Goal: Task Accomplishment & Management: Complete application form

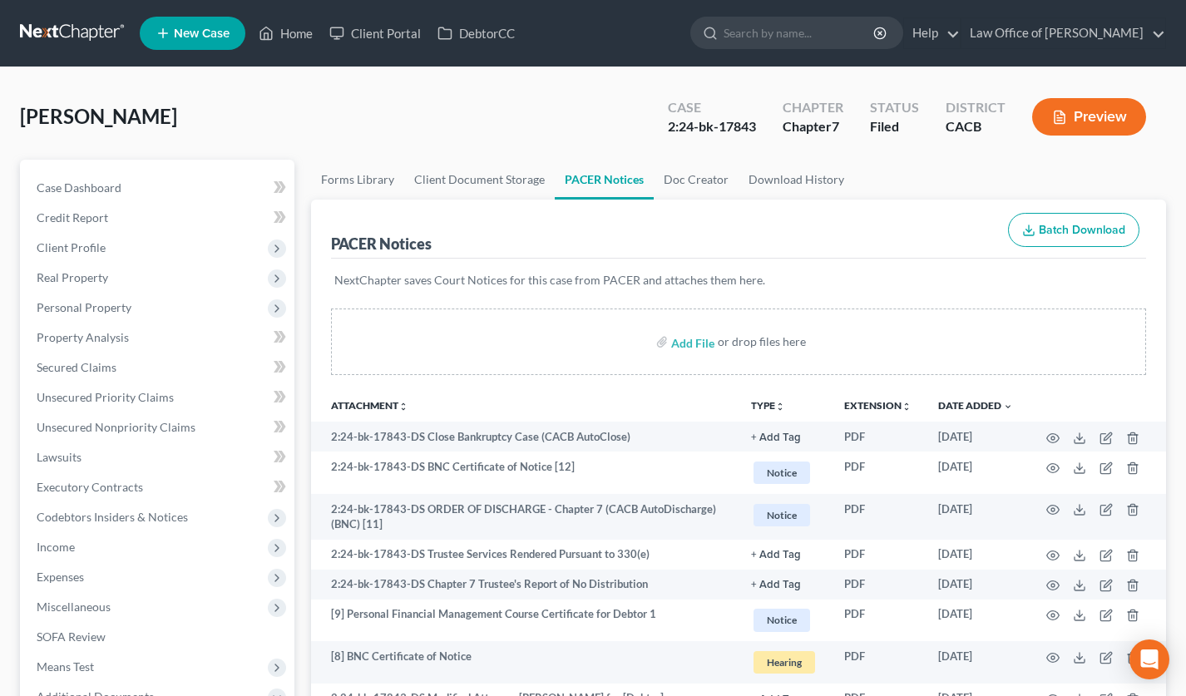
click at [91, 43] on link at bounding box center [73, 33] width 106 height 30
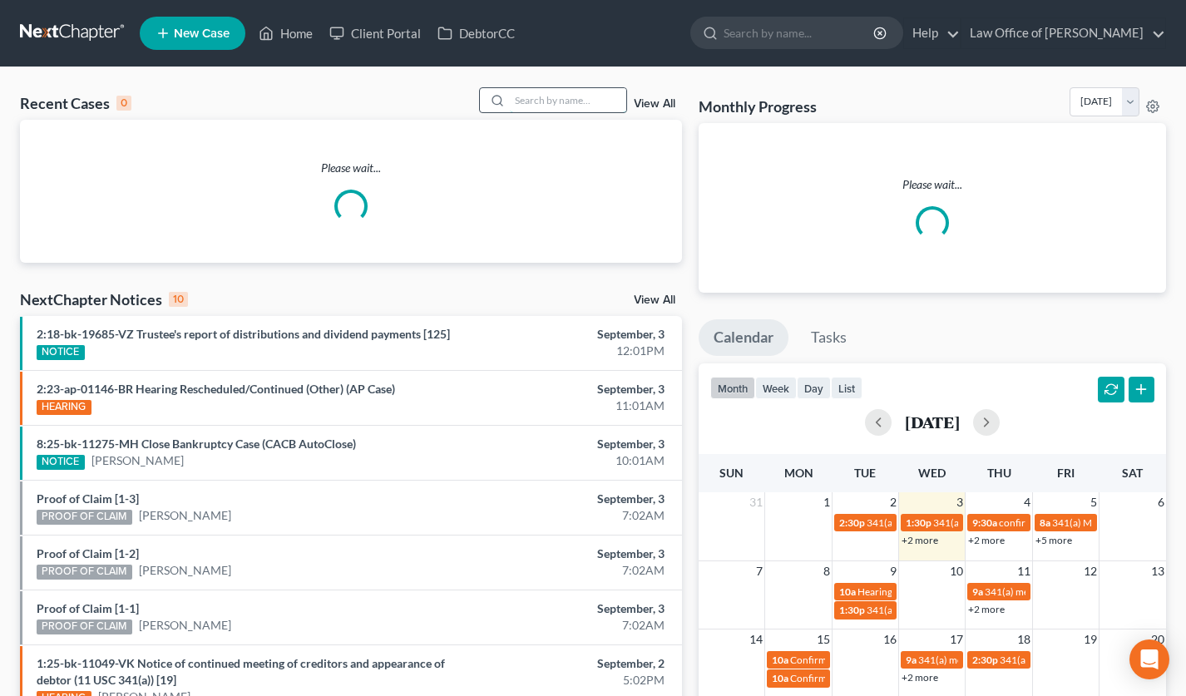
click at [535, 106] on input "search" at bounding box center [568, 100] width 116 height 24
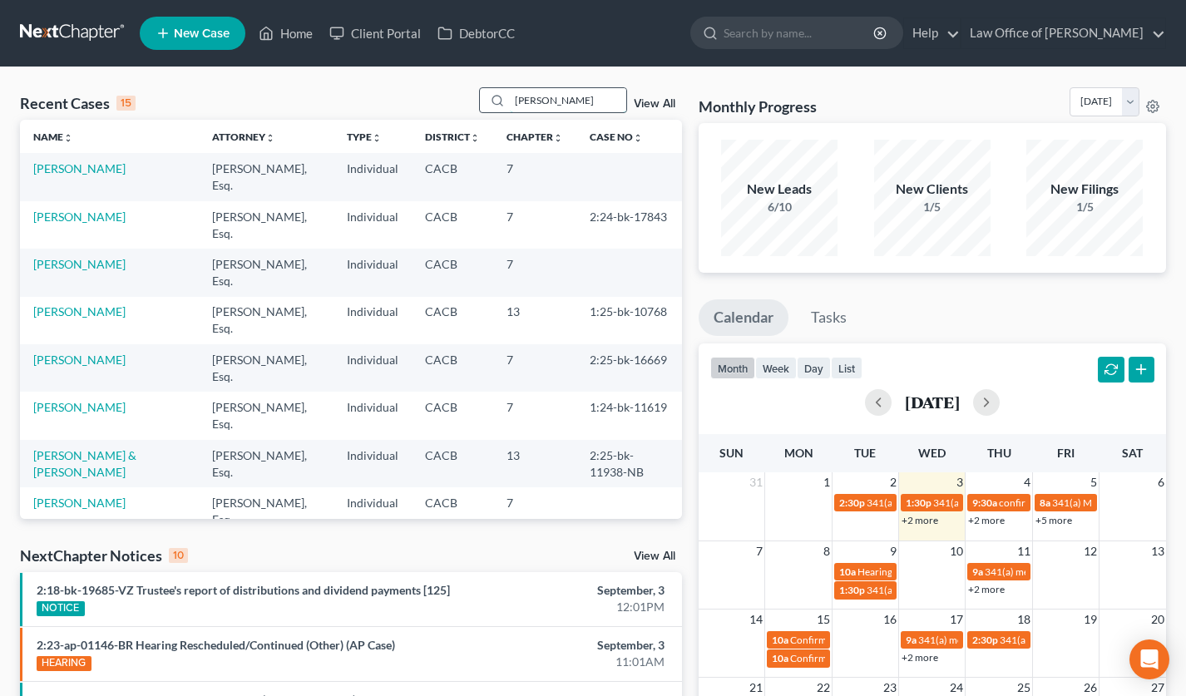
type input "sona mnatsakanyan"
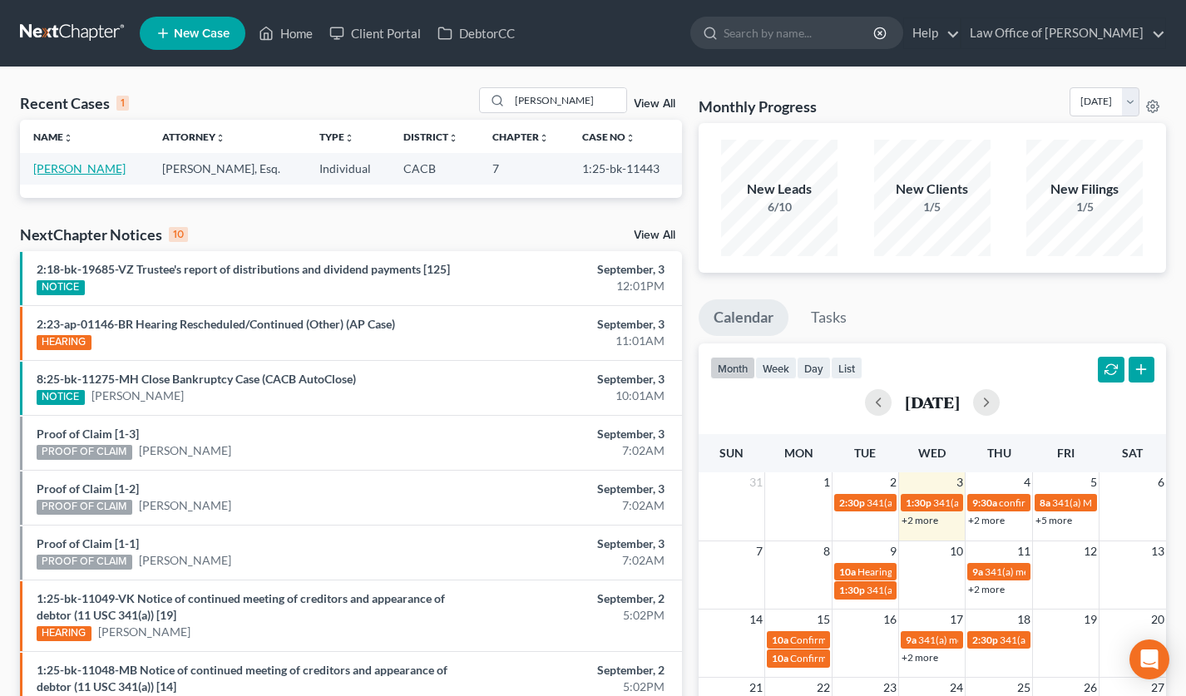
click at [72, 170] on link "Mnatsakanyan, Sona" at bounding box center [79, 168] width 92 height 14
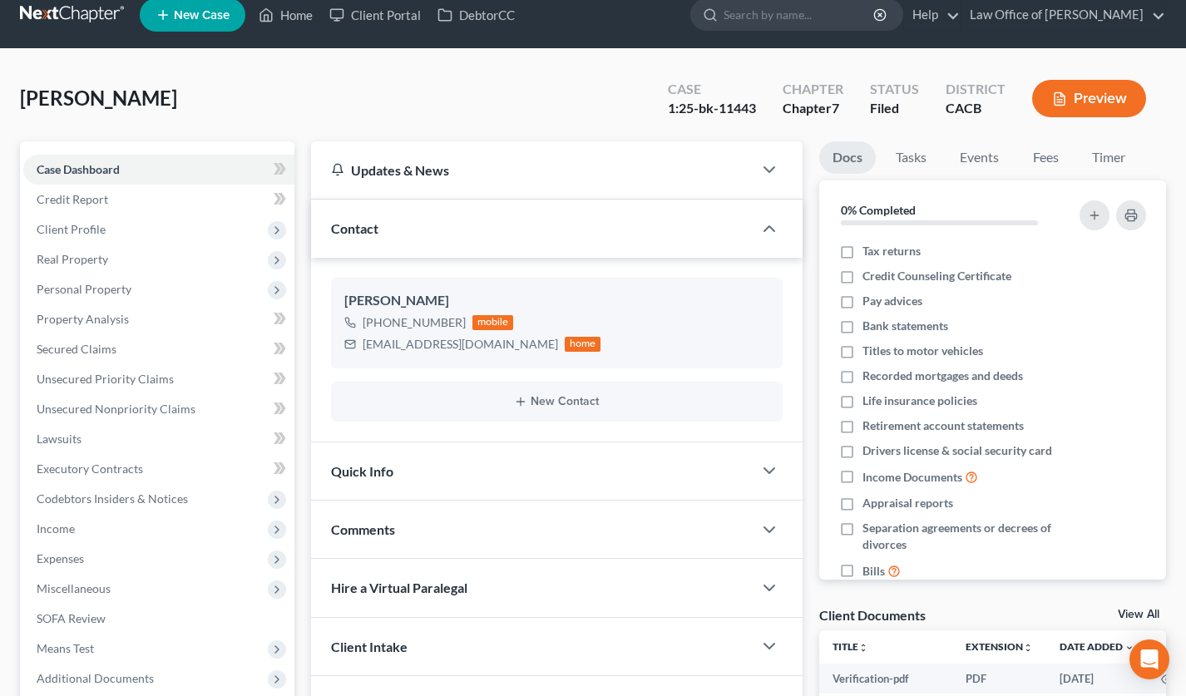
scroll to position [39, 0]
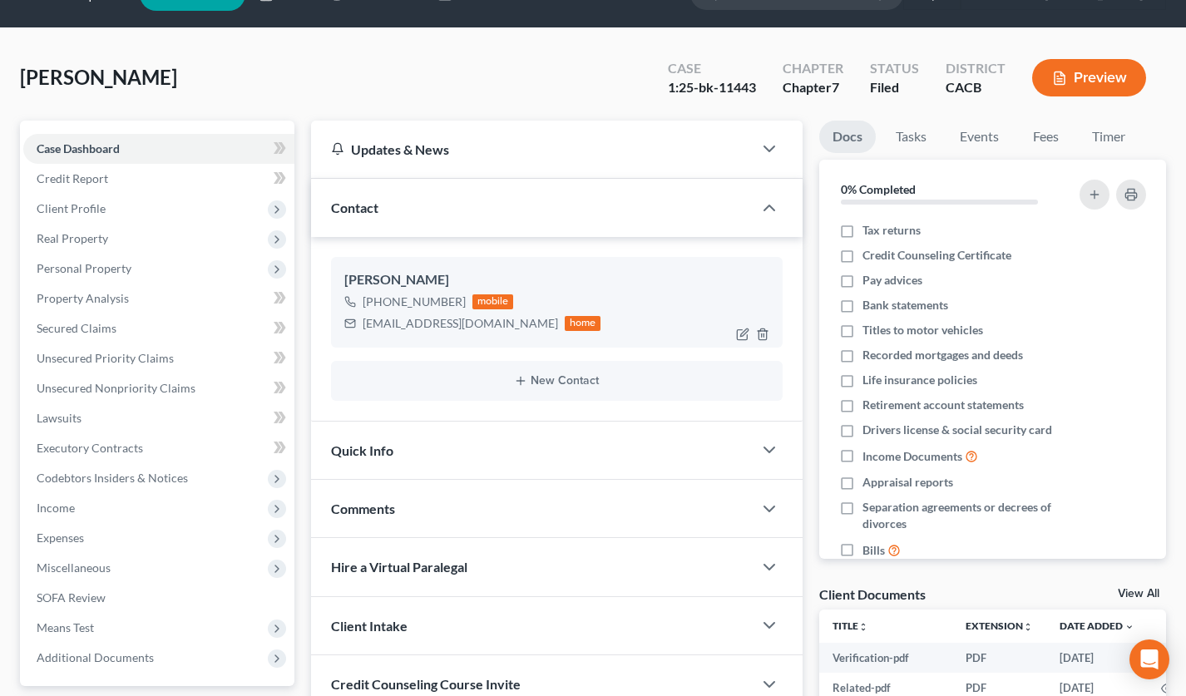
click at [432, 319] on div "sonashisam7071@gmail.com" at bounding box center [460, 323] width 195 height 17
copy div "sonashisam7071@gmail.com"
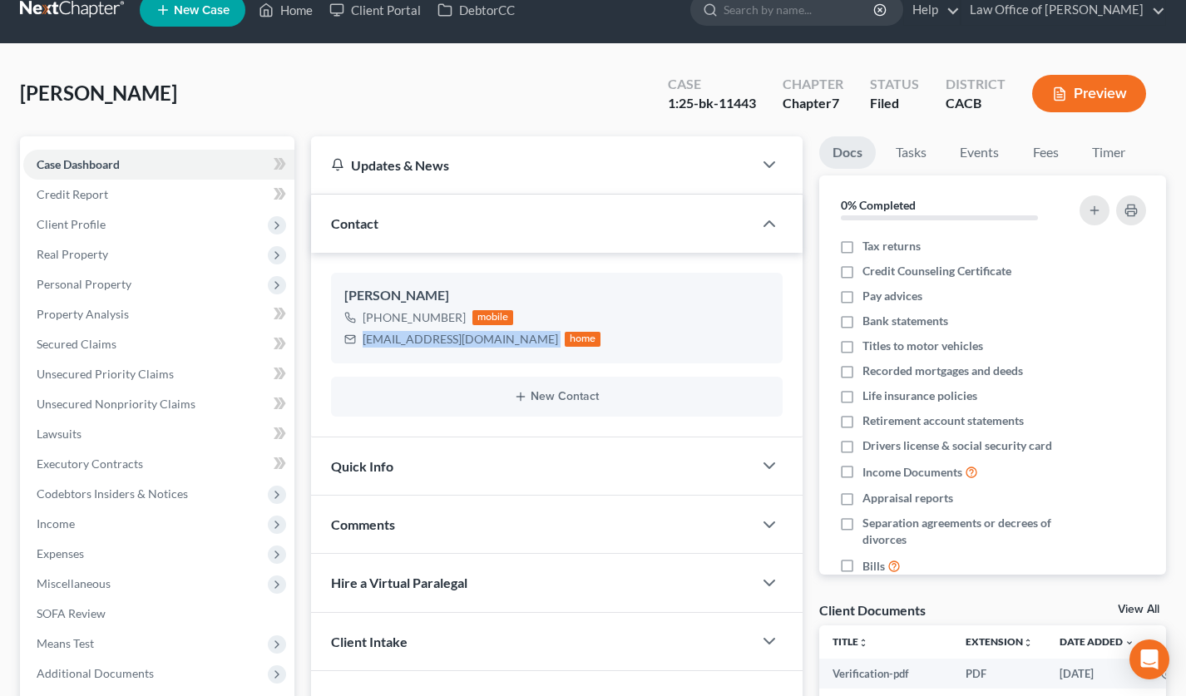
scroll to position [0, 0]
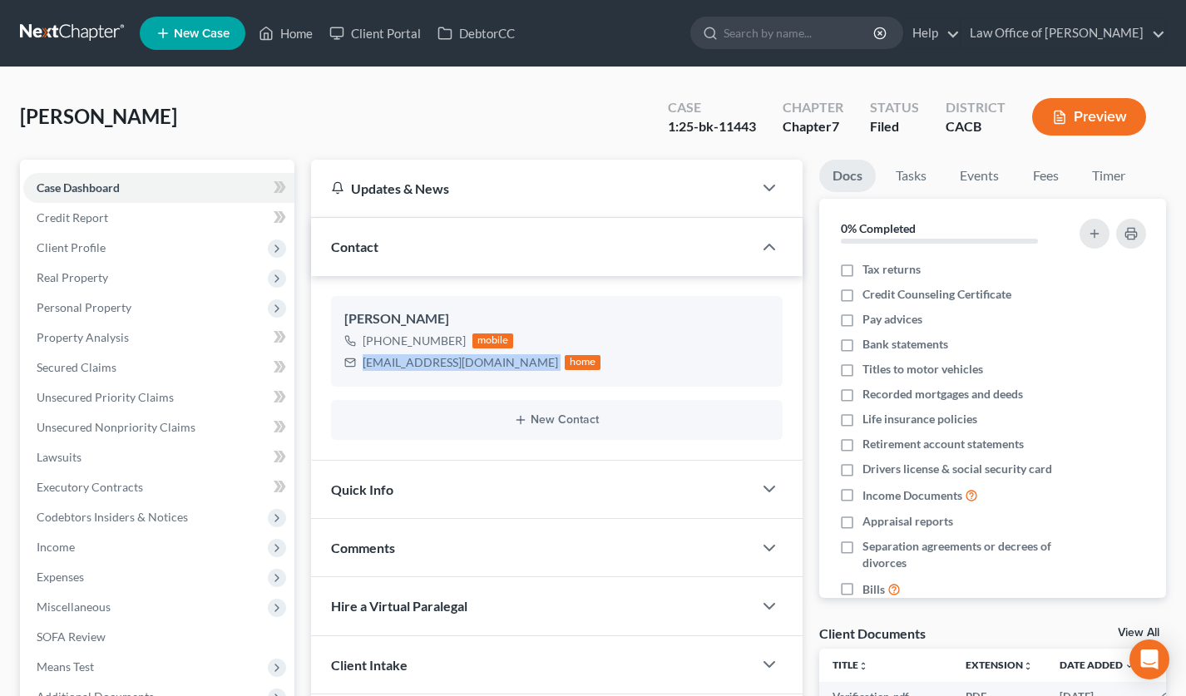
click at [84, 39] on link at bounding box center [73, 33] width 106 height 30
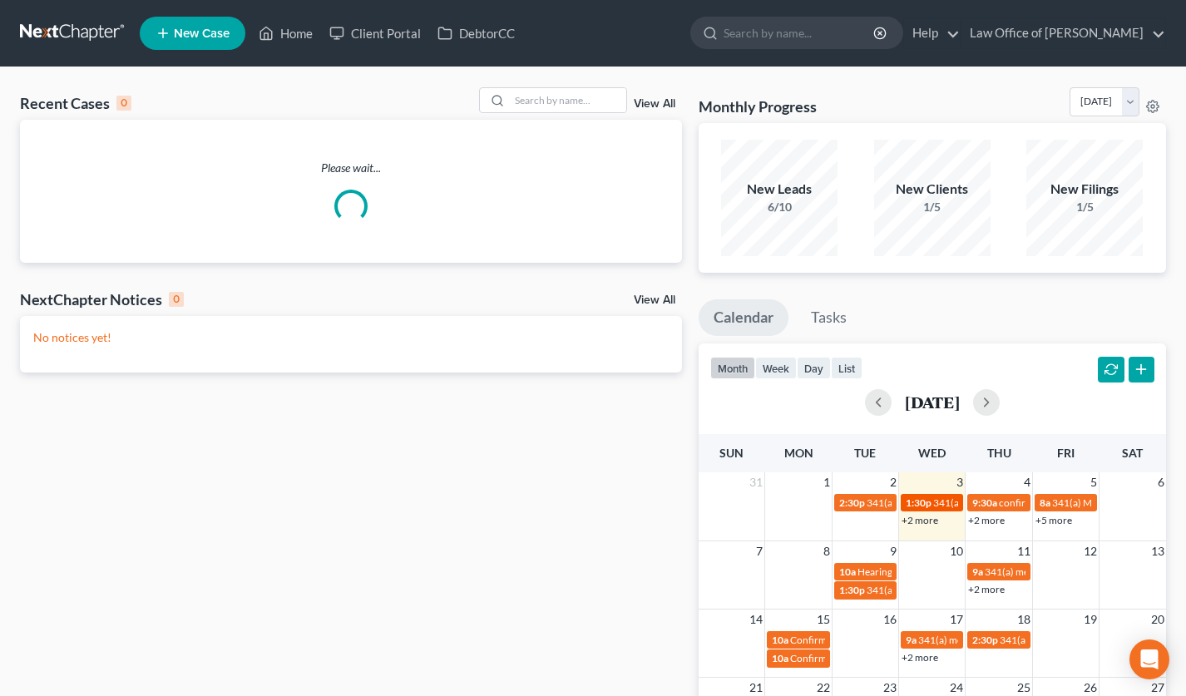
click at [933, 502] on span "341(a) meeting for Sona Mnatsakanyan" at bounding box center [1013, 503] width 161 height 12
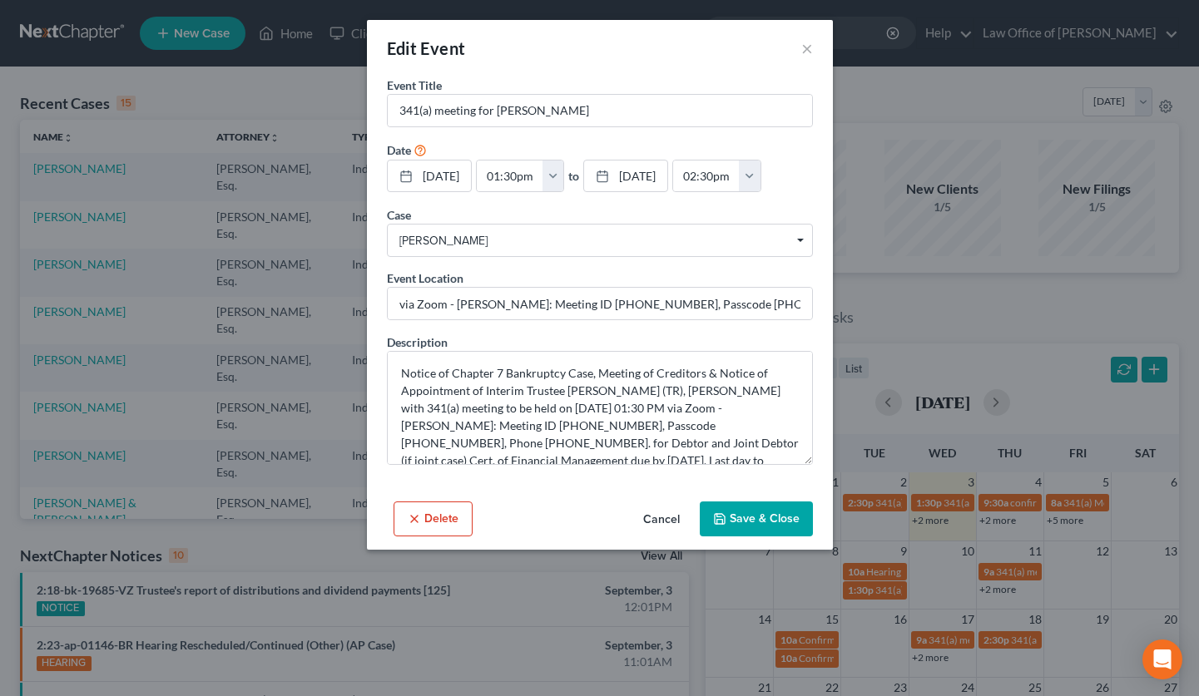
click at [662, 516] on button "Cancel" at bounding box center [661, 519] width 63 height 33
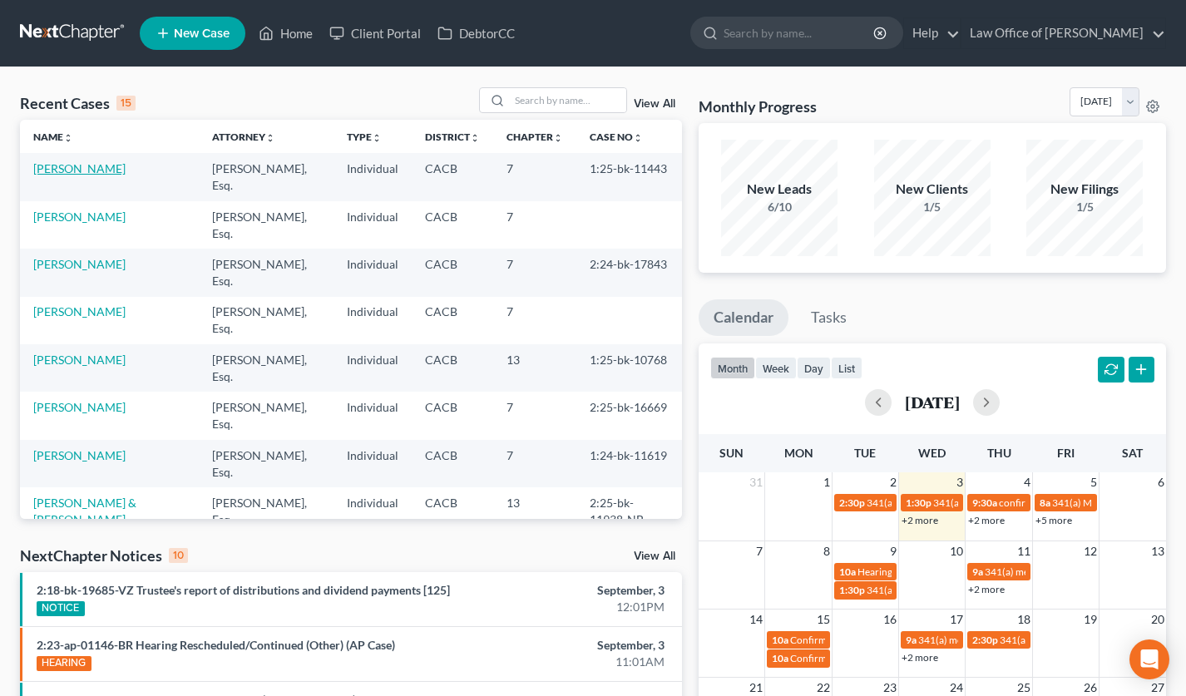
click at [103, 165] on link "Mnatsakanyan, Sona" at bounding box center [79, 168] width 92 height 14
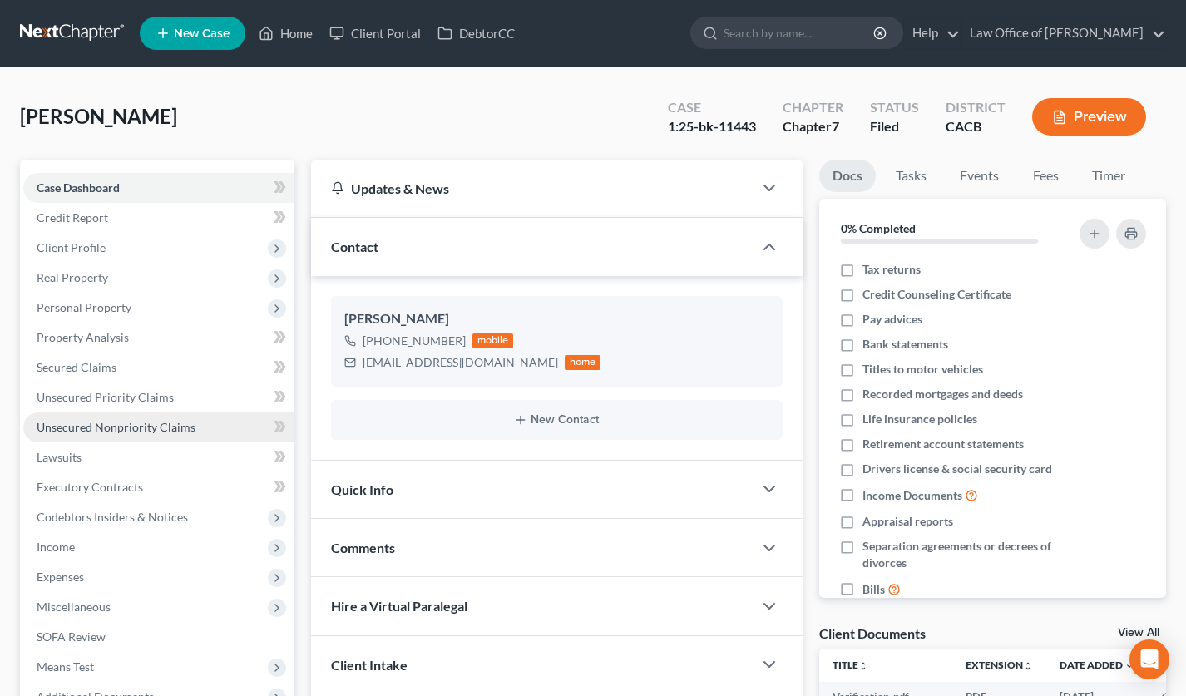
click at [203, 429] on link "Unsecured Nonpriority Claims" at bounding box center [158, 428] width 271 height 30
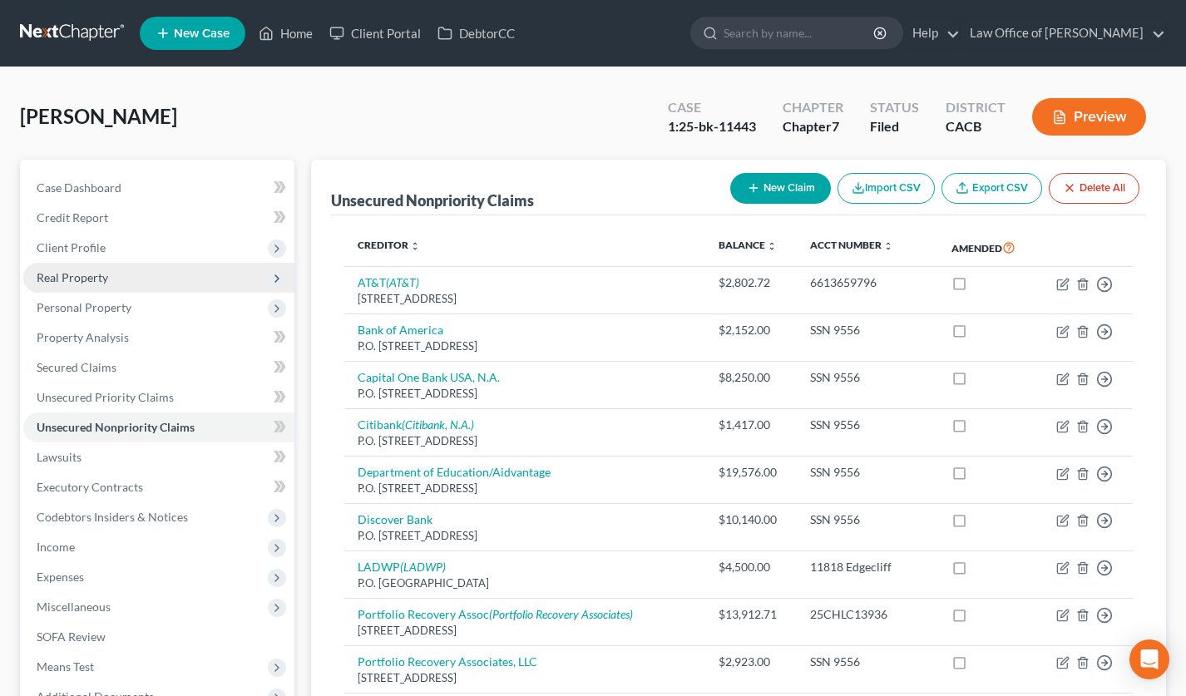
click at [96, 283] on span "Real Property" at bounding box center [73, 277] width 72 height 14
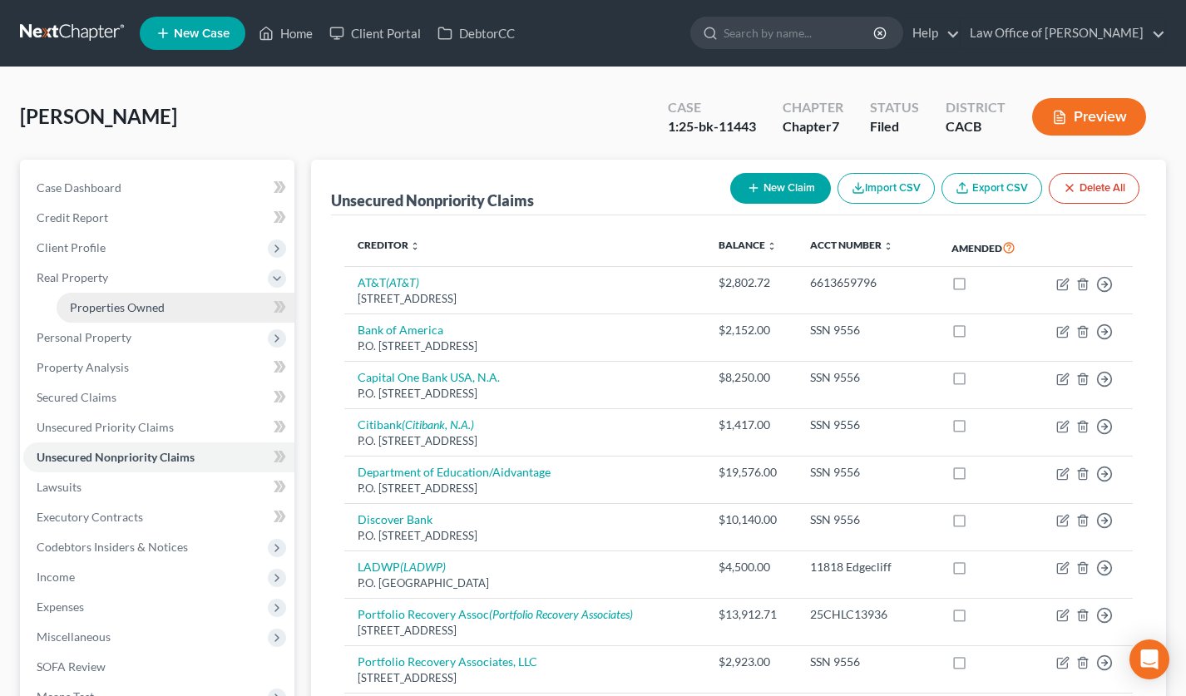
click at [116, 304] on span "Properties Owned" at bounding box center [117, 307] width 95 height 14
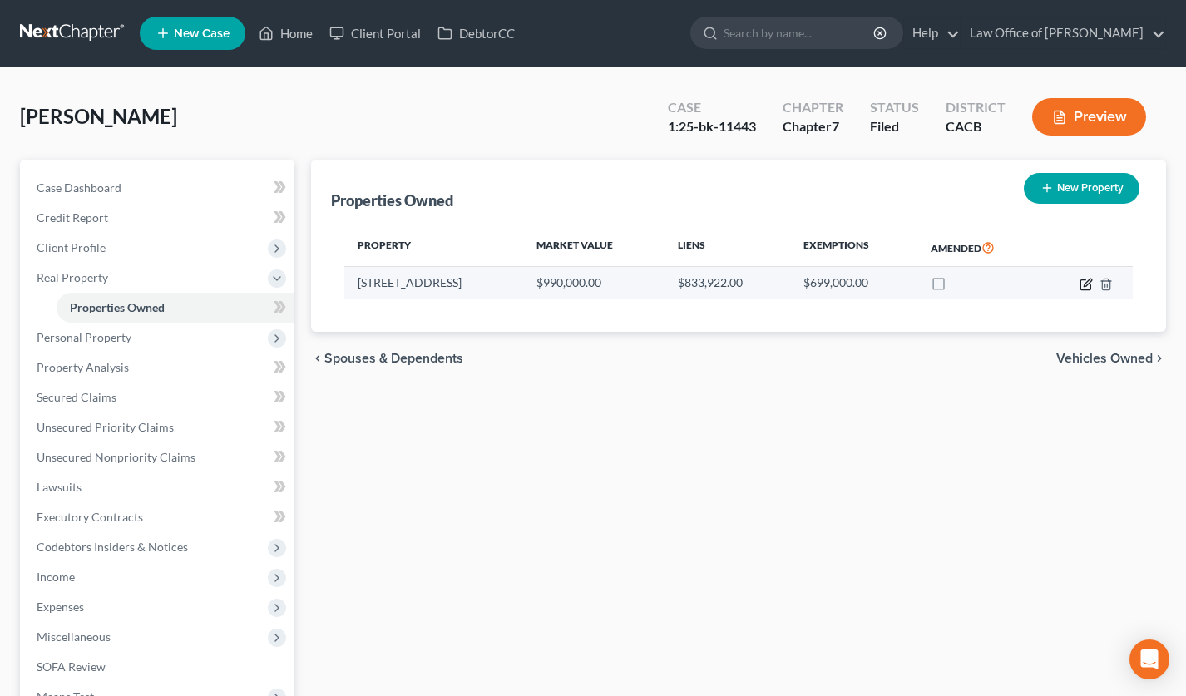
click at [1084, 285] on icon "button" at bounding box center [1087, 282] width 7 height 7
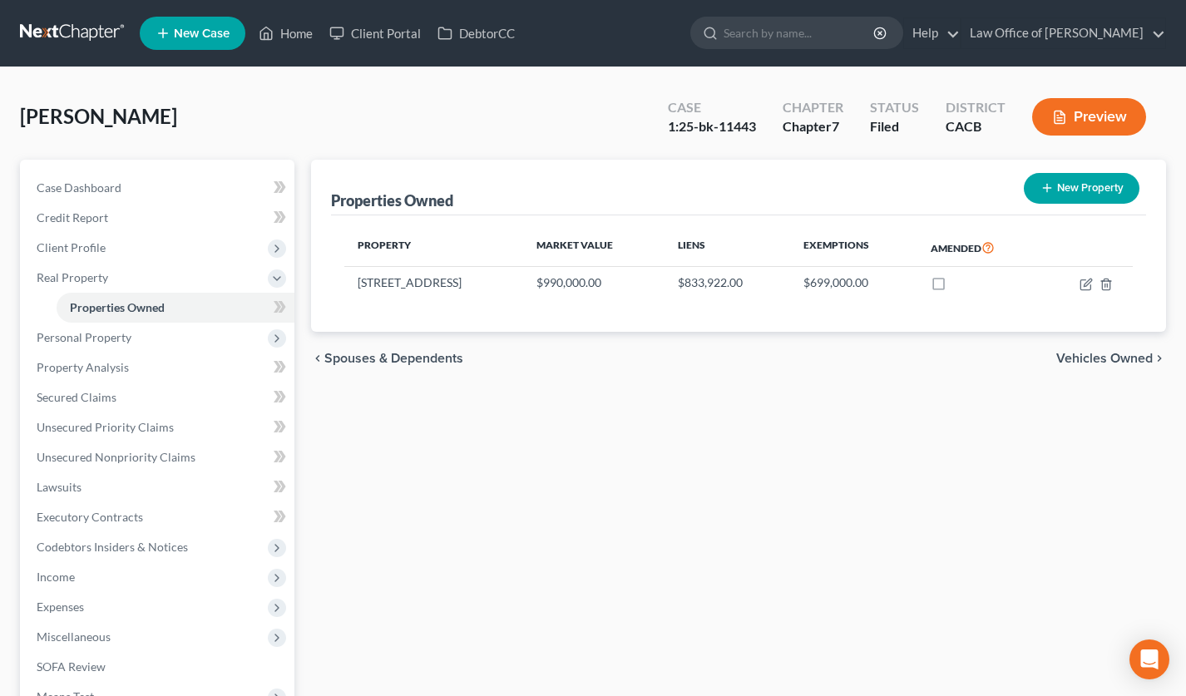
select select "4"
select select "0"
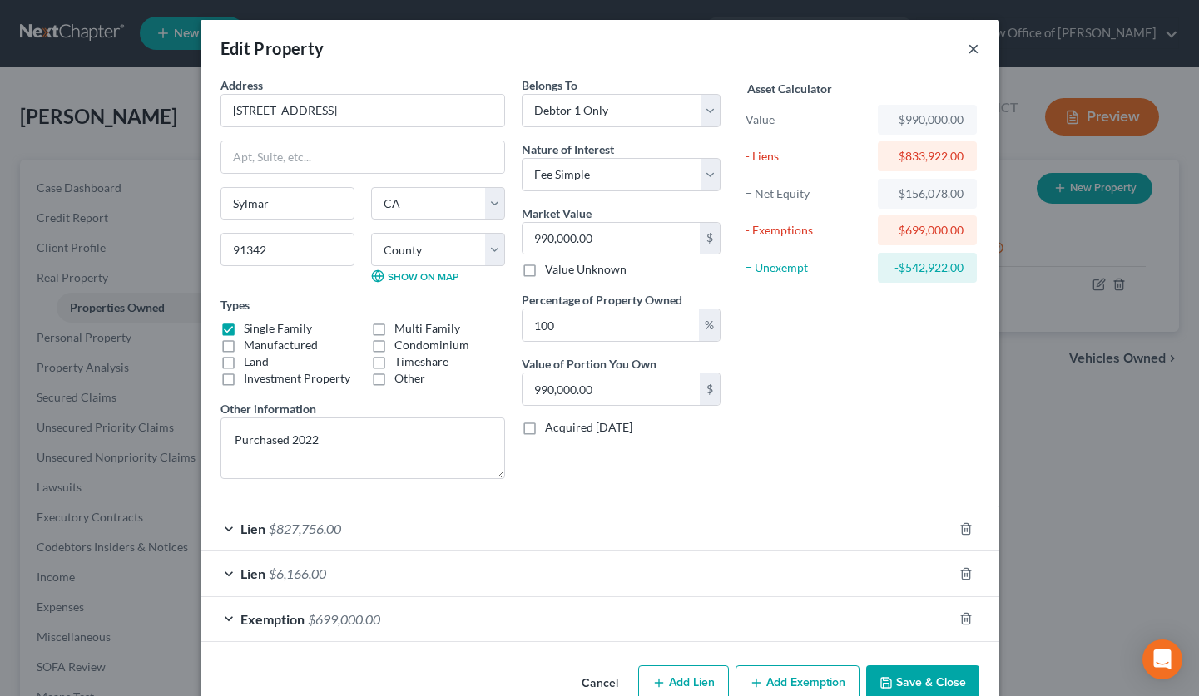
click at [967, 47] on button "×" at bounding box center [973, 48] width 12 height 20
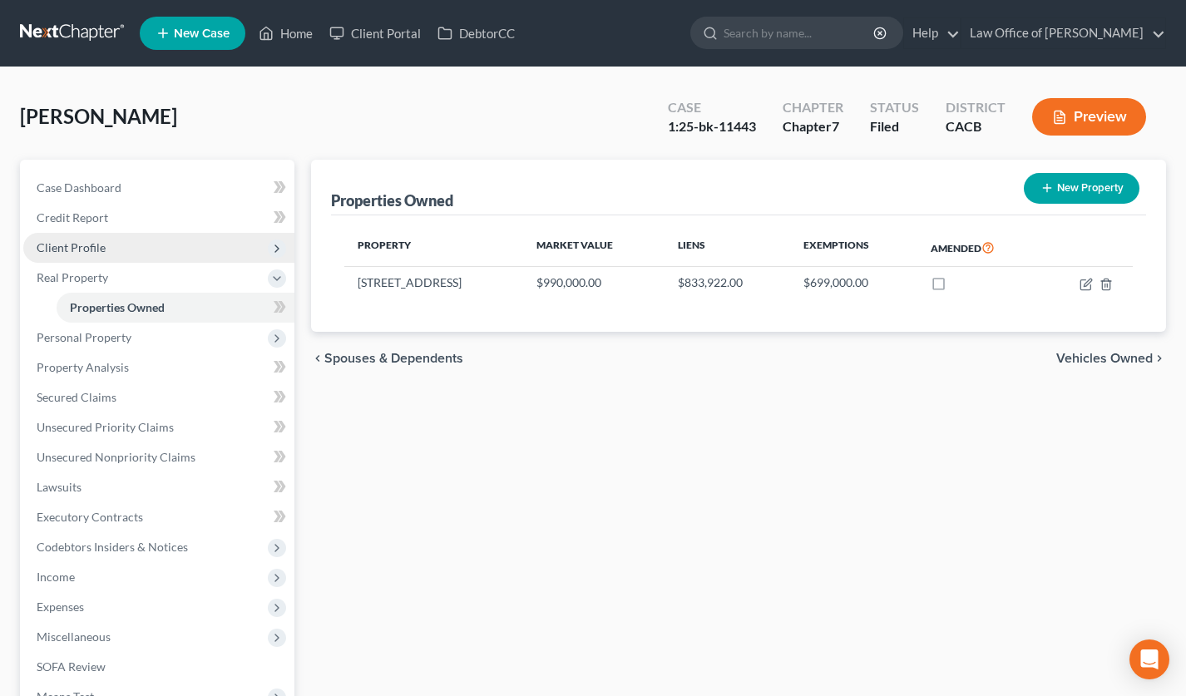
click at [119, 245] on span "Client Profile" at bounding box center [158, 248] width 271 height 30
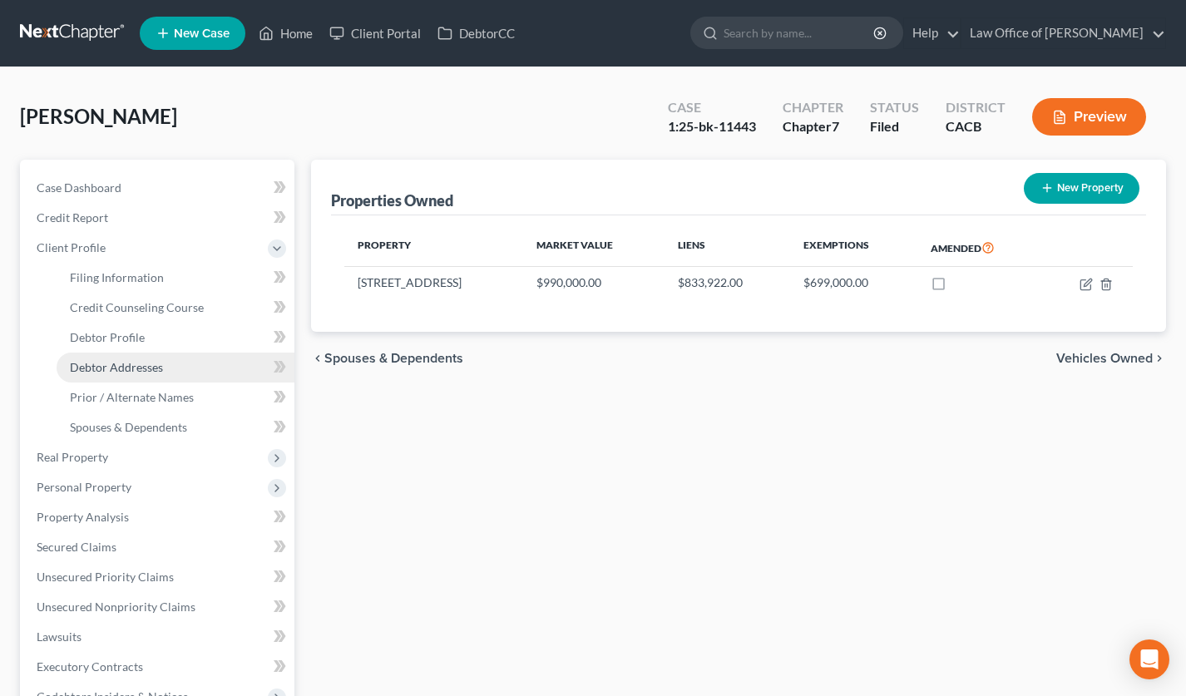
click at [131, 374] on link "Debtor Addresses" at bounding box center [176, 368] width 238 height 30
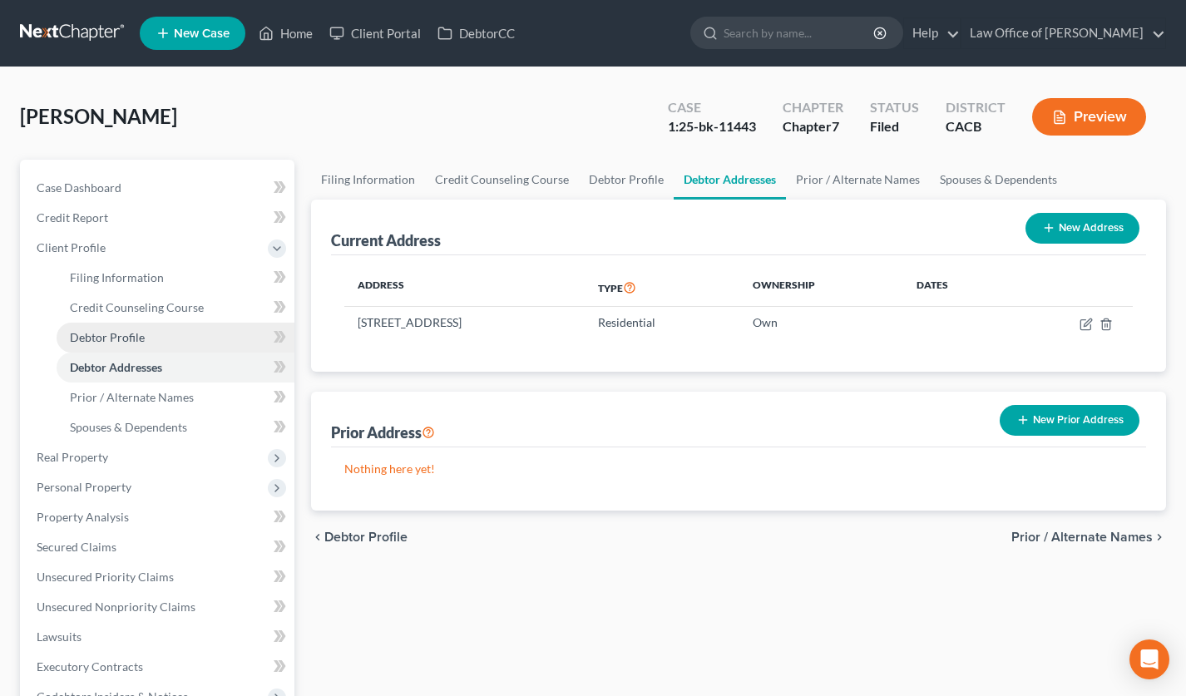
click at [138, 334] on span "Debtor Profile" at bounding box center [107, 337] width 75 height 14
select select "0"
select select "1"
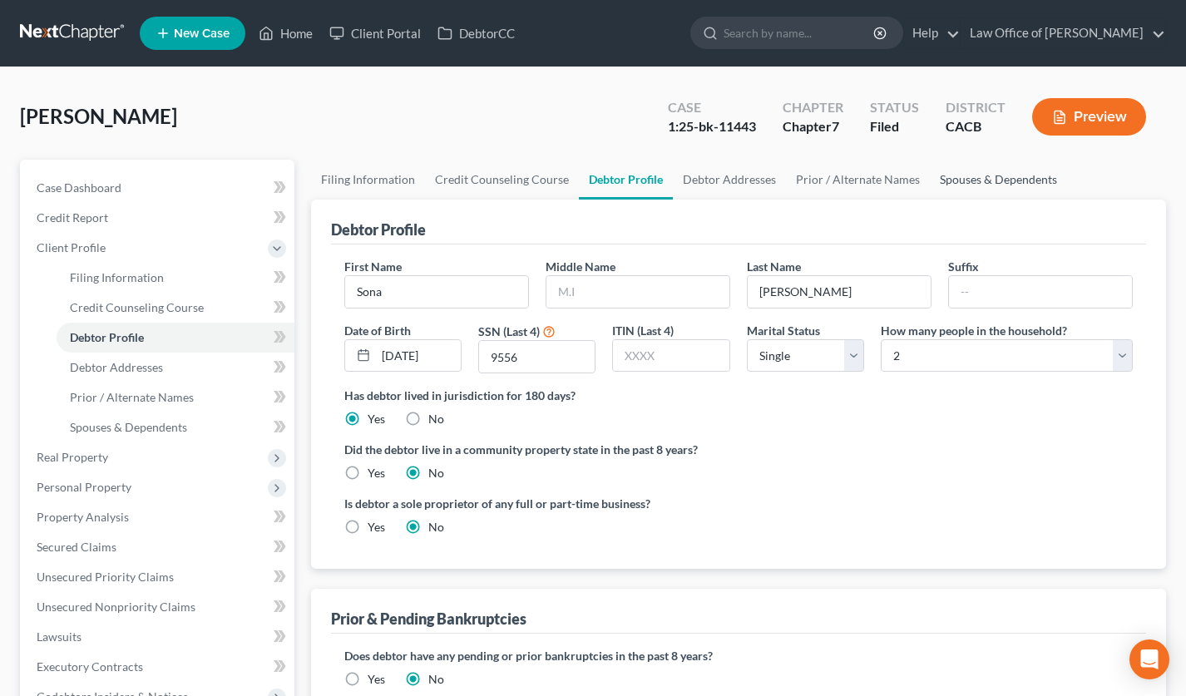
click at [1000, 179] on link "Spouses & Dependents" at bounding box center [998, 180] width 137 height 40
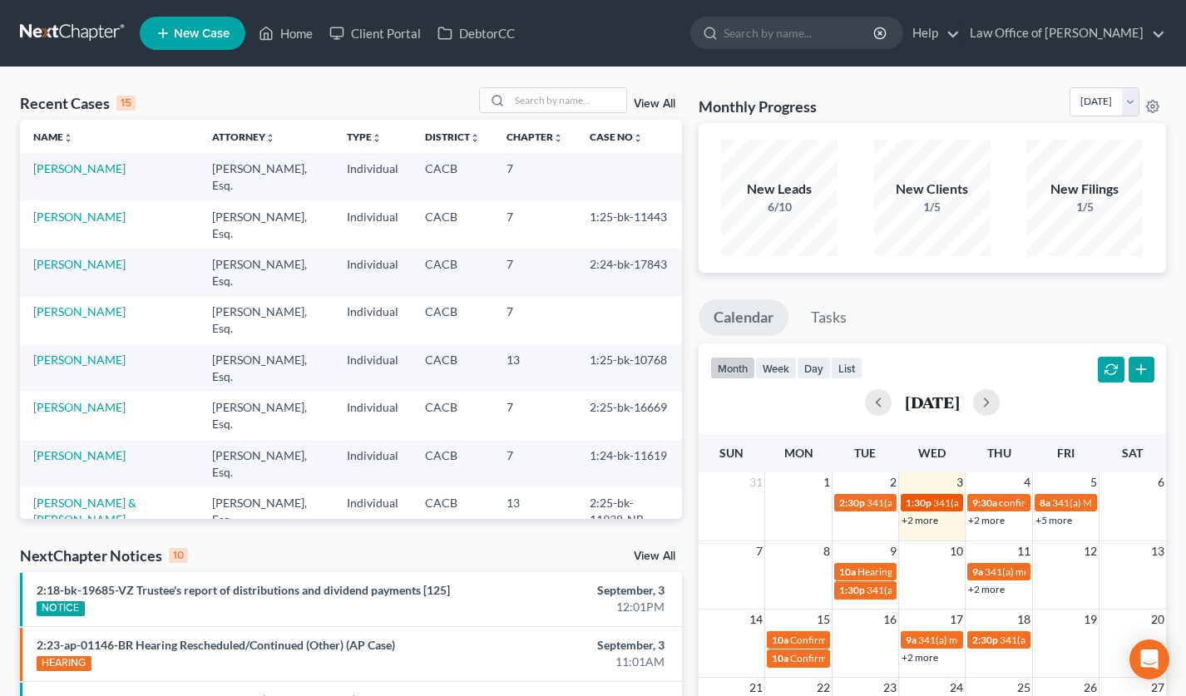
click at [930, 507] on span "1:30p" at bounding box center [919, 503] width 26 height 12
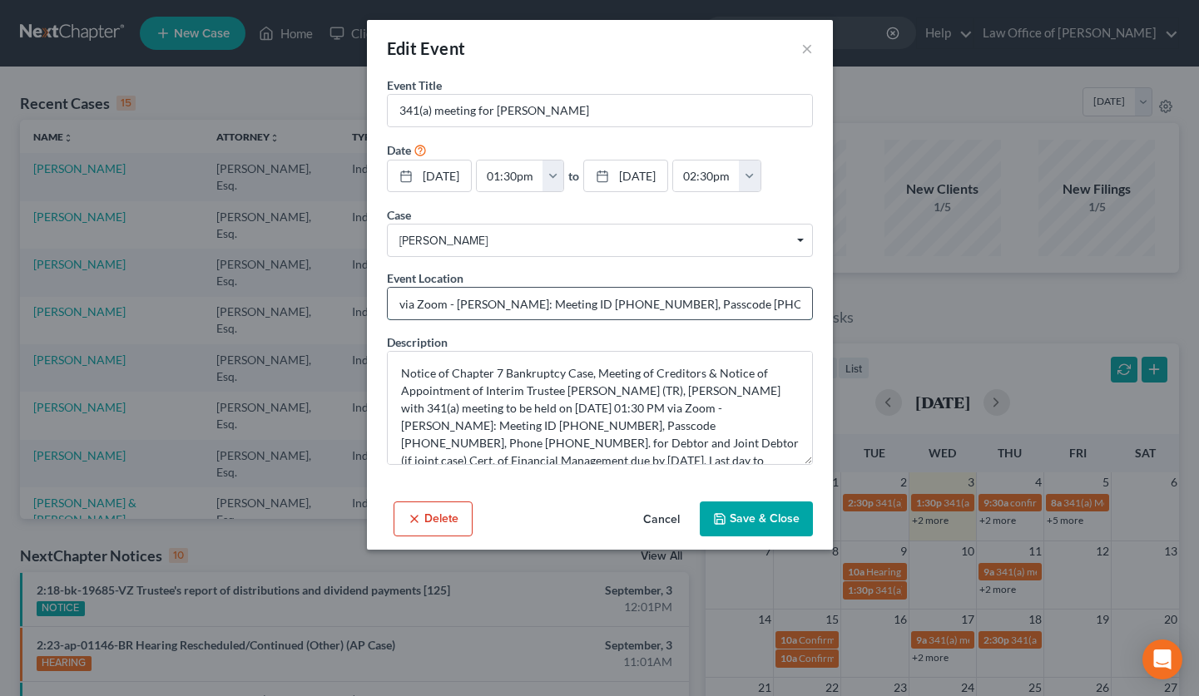
drag, startPoint x: 560, startPoint y: 304, endPoint x: 630, endPoint y: 303, distance: 69.9
click at [630, 303] on input "via Zoom - McBeth: Meeting ID 902 575 1887, Passcode 1216388636, Phone 1 804 55…" at bounding box center [600, 304] width 424 height 32
click at [688, 304] on input "via Zoom - McBeth: Meeting ID 902 575 1887, Passcode 1216388636, Phone 1 804 55…" at bounding box center [600, 304] width 424 height 32
drag, startPoint x: 687, startPoint y: 305, endPoint x: 801, endPoint y: 317, distance: 114.5
click at [754, 306] on input "via Zoom - McBeth: Meeting ID 902 575 1887, Passcode 1216388636, Phone 1 804 55…" at bounding box center [600, 304] width 424 height 32
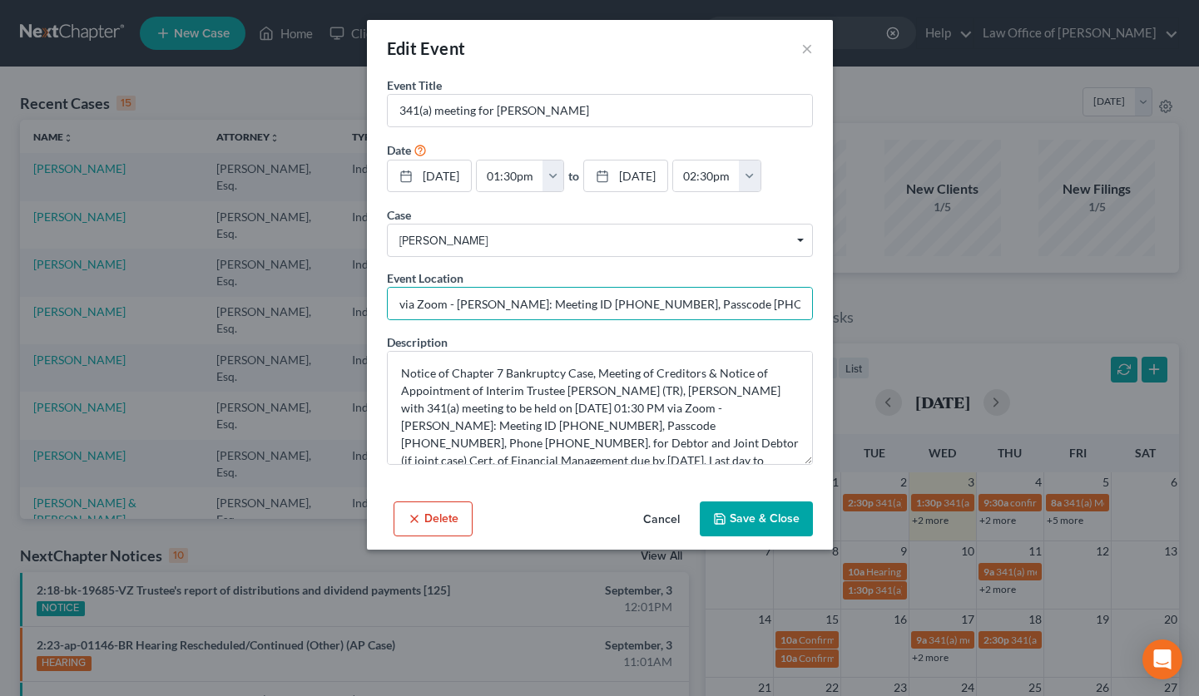
click at [662, 518] on button "Cancel" at bounding box center [661, 519] width 63 height 33
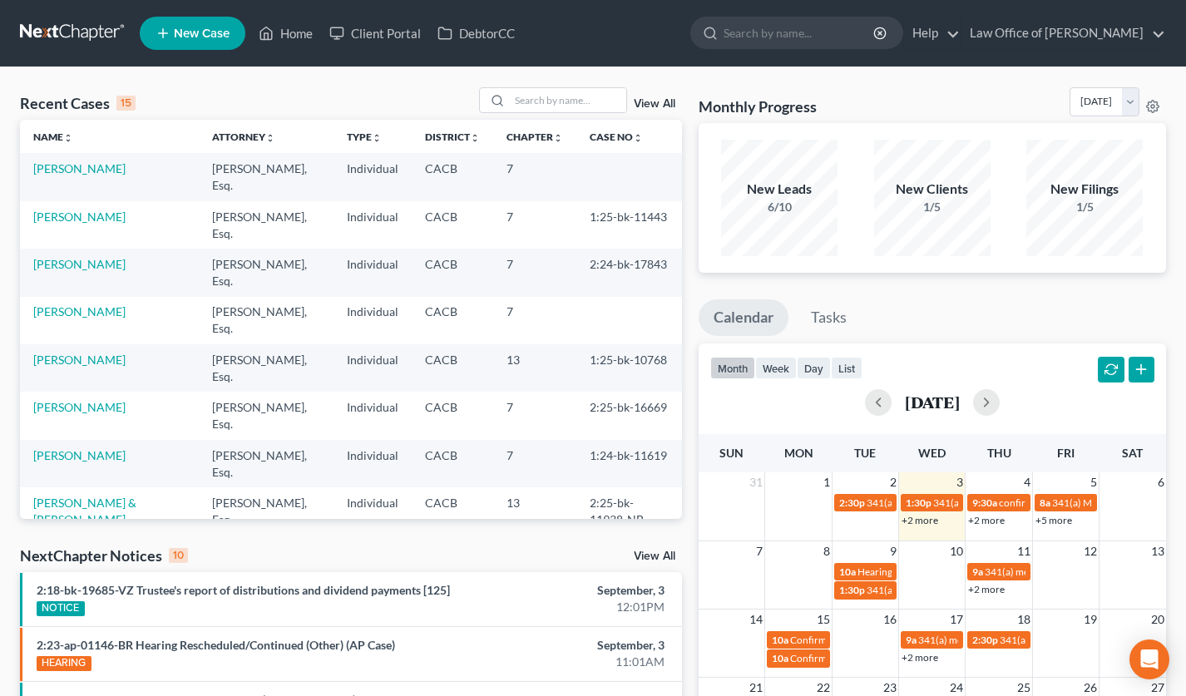
click at [924, 520] on link "+2 more" at bounding box center [920, 520] width 37 height 12
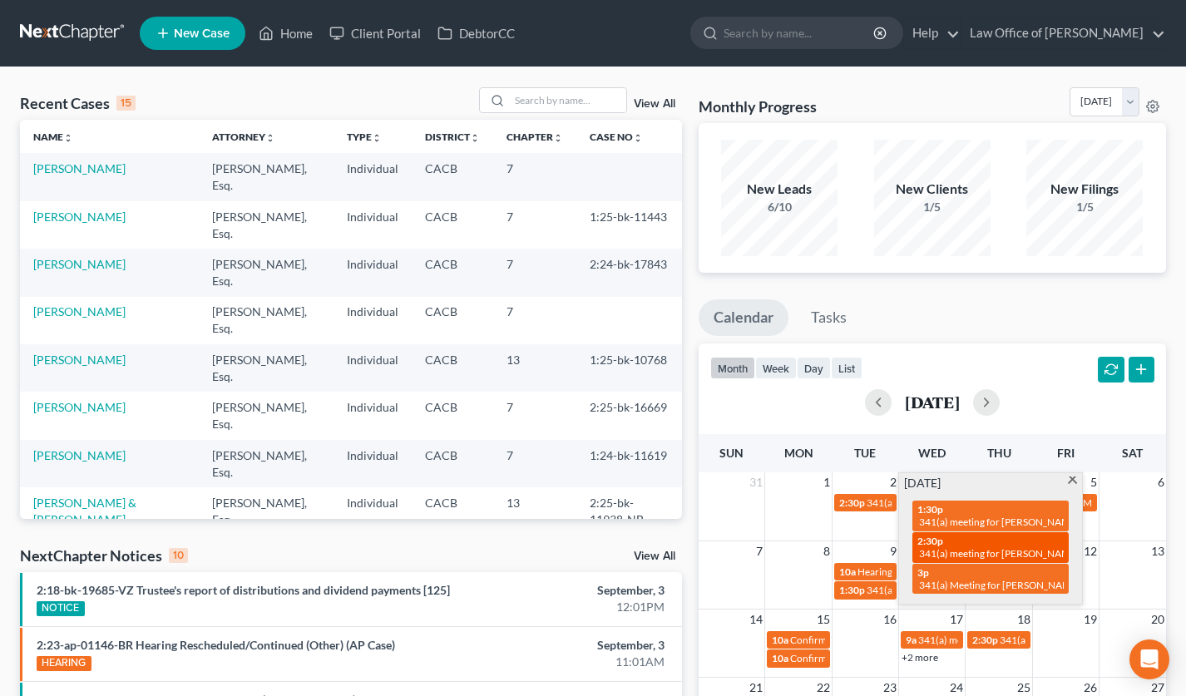
click at [978, 546] on div "2:30p 341(a) meeting for John Bullion" at bounding box center [990, 548] width 146 height 26
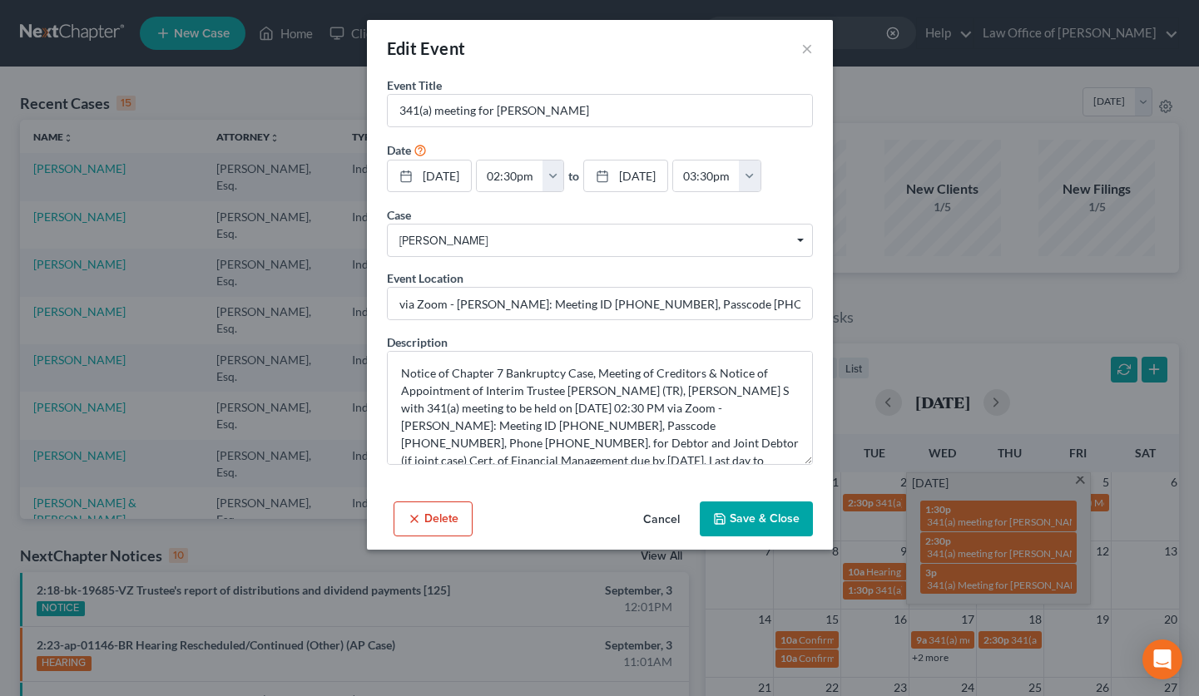
drag, startPoint x: 660, startPoint y: 519, endPoint x: 672, endPoint y: 572, distance: 54.7
click at [660, 520] on button "Cancel" at bounding box center [661, 519] width 63 height 33
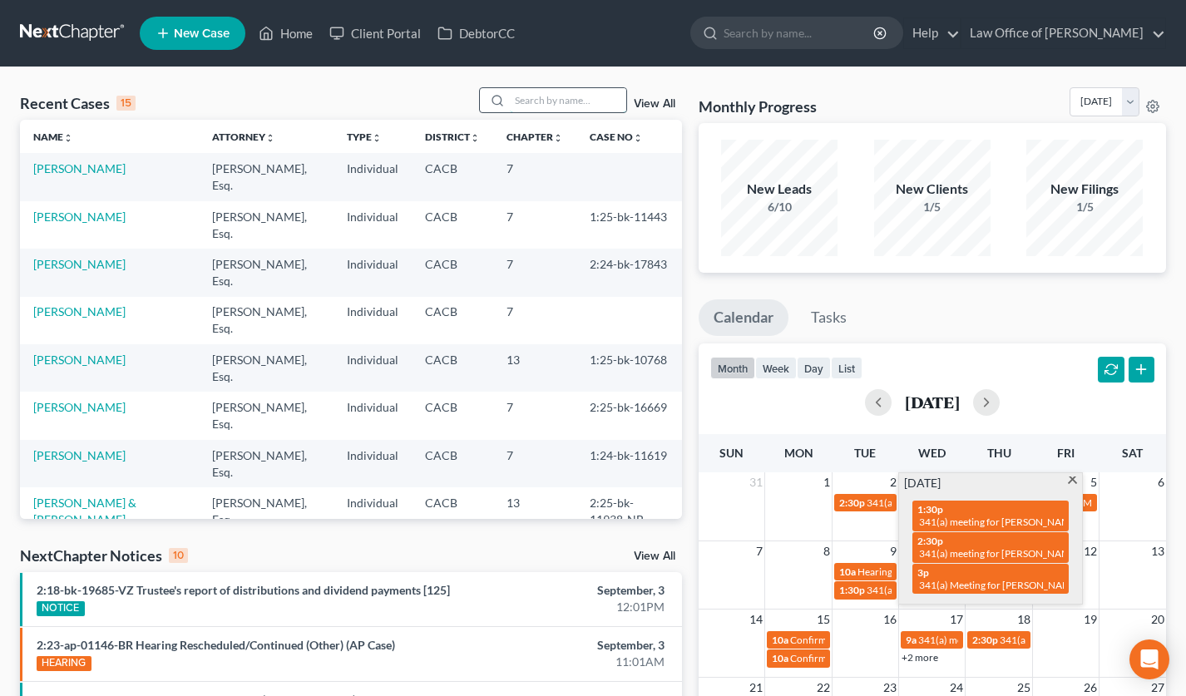
click at [593, 104] on input "search" at bounding box center [568, 100] width 116 height 24
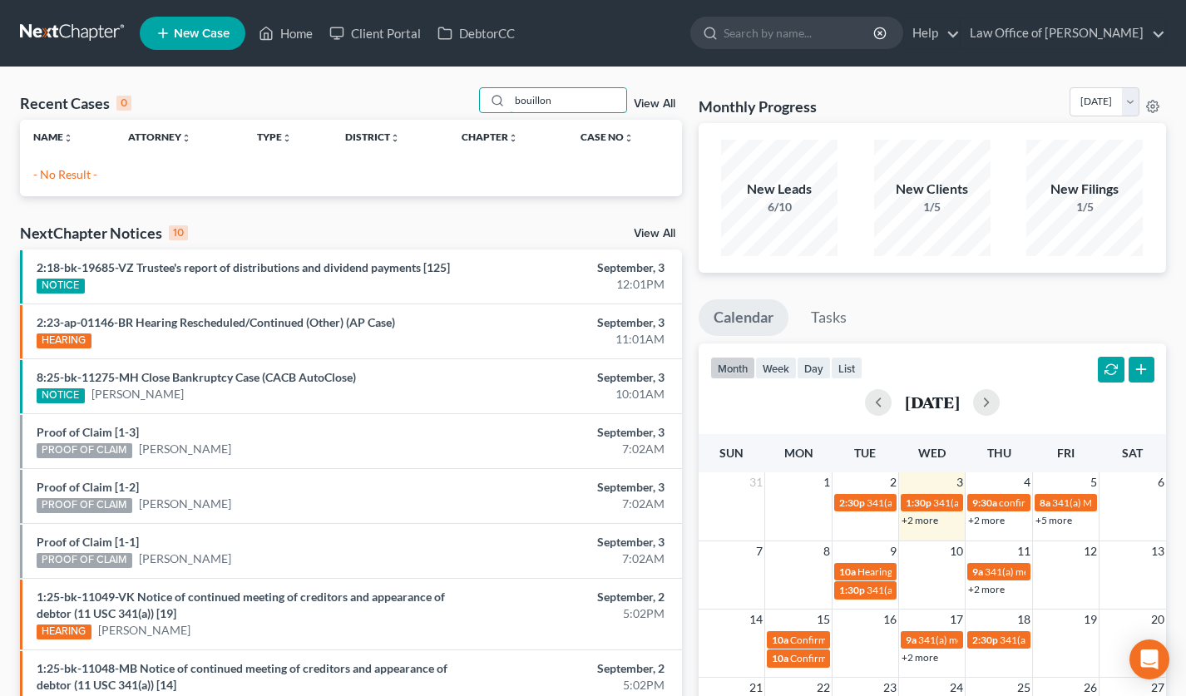
drag, startPoint x: 551, startPoint y: 104, endPoint x: 465, endPoint y: 103, distance: 86.5
click at [466, 104] on div "Recent Cases 0 bouillon View All" at bounding box center [351, 103] width 662 height 32
type input "john"
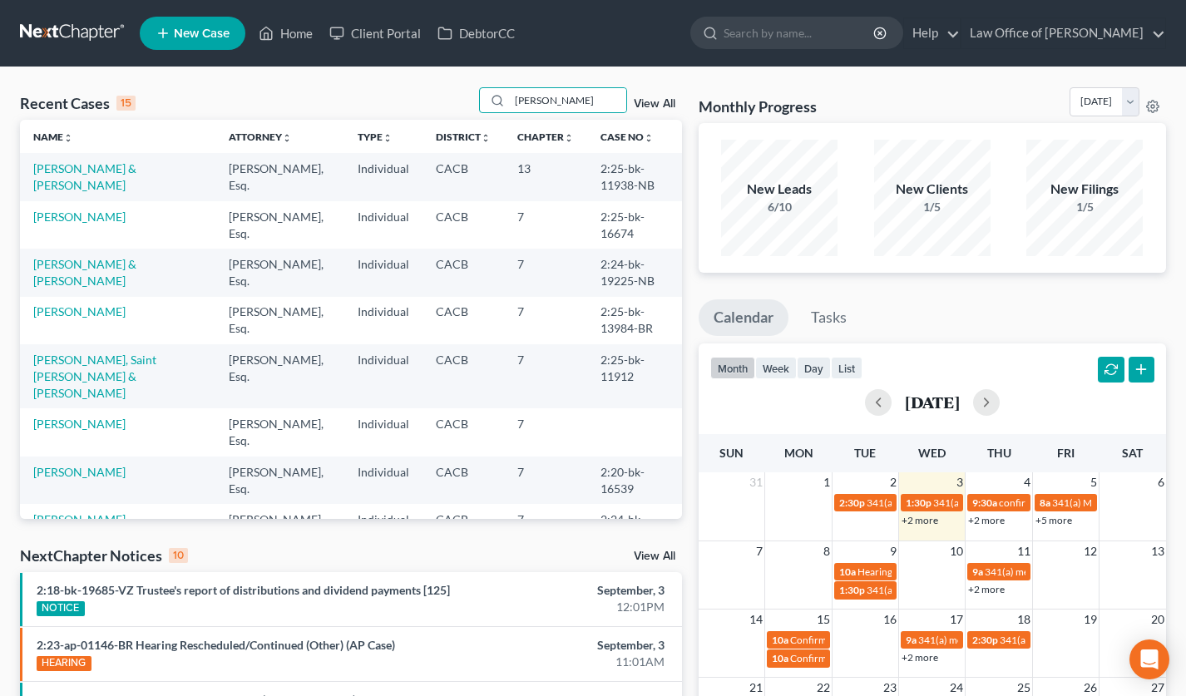
click at [75, 225] on td "[PERSON_NAME]" at bounding box center [117, 224] width 195 height 47
click at [78, 221] on link "[PERSON_NAME]" at bounding box center [79, 217] width 92 height 14
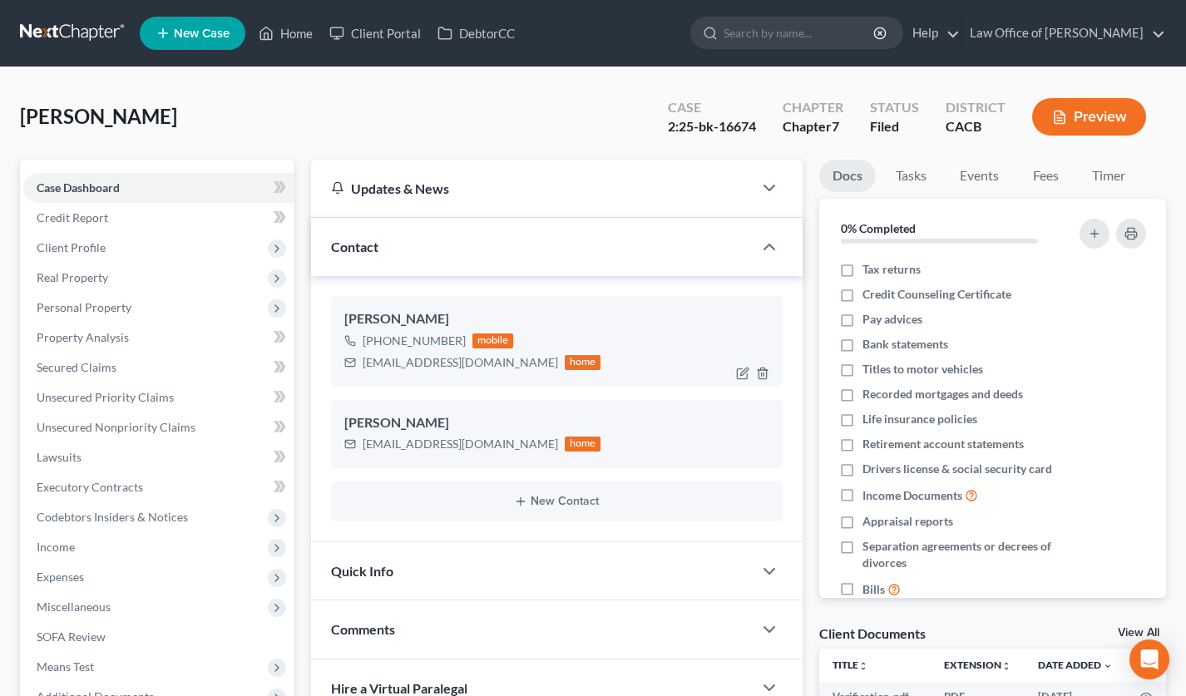
drag, startPoint x: 460, startPoint y: 337, endPoint x: 378, endPoint y: 345, distance: 82.8
click at [378, 345] on div "+1 (747) 283-6762 mobile" at bounding box center [472, 341] width 257 height 22
copy div "(747) 283-6762"
click at [161, 432] on span "Unsecured Nonpriority Claims" at bounding box center [116, 427] width 159 height 14
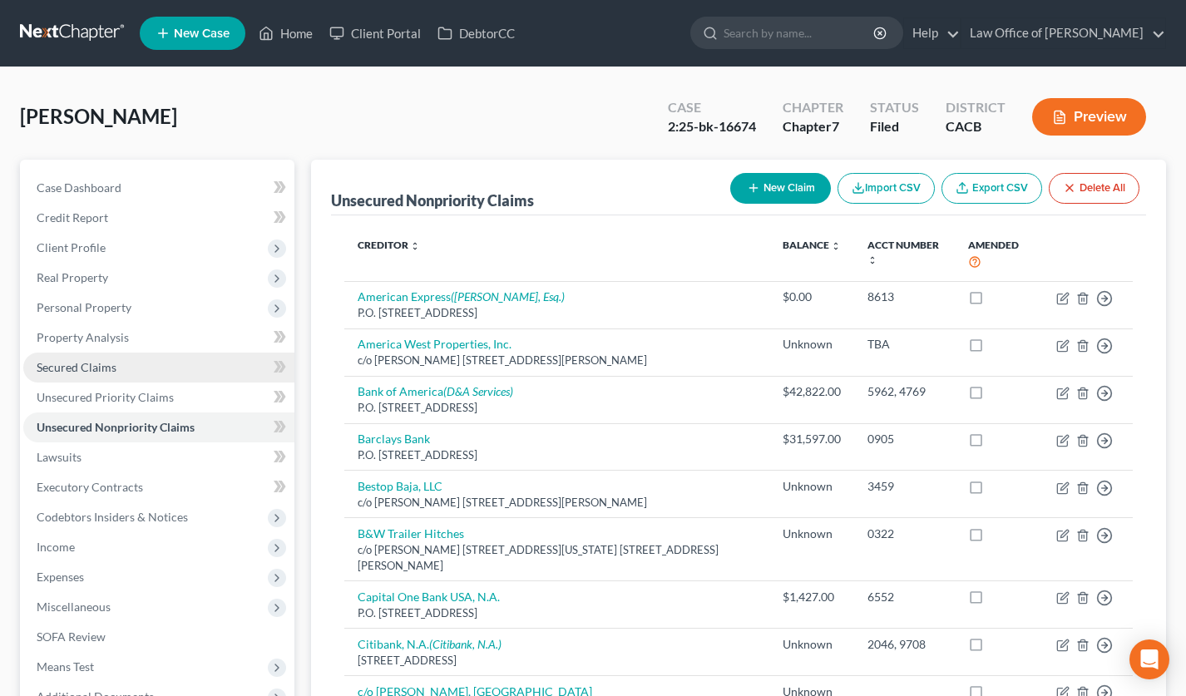
click at [141, 378] on link "Secured Claims" at bounding box center [158, 368] width 271 height 30
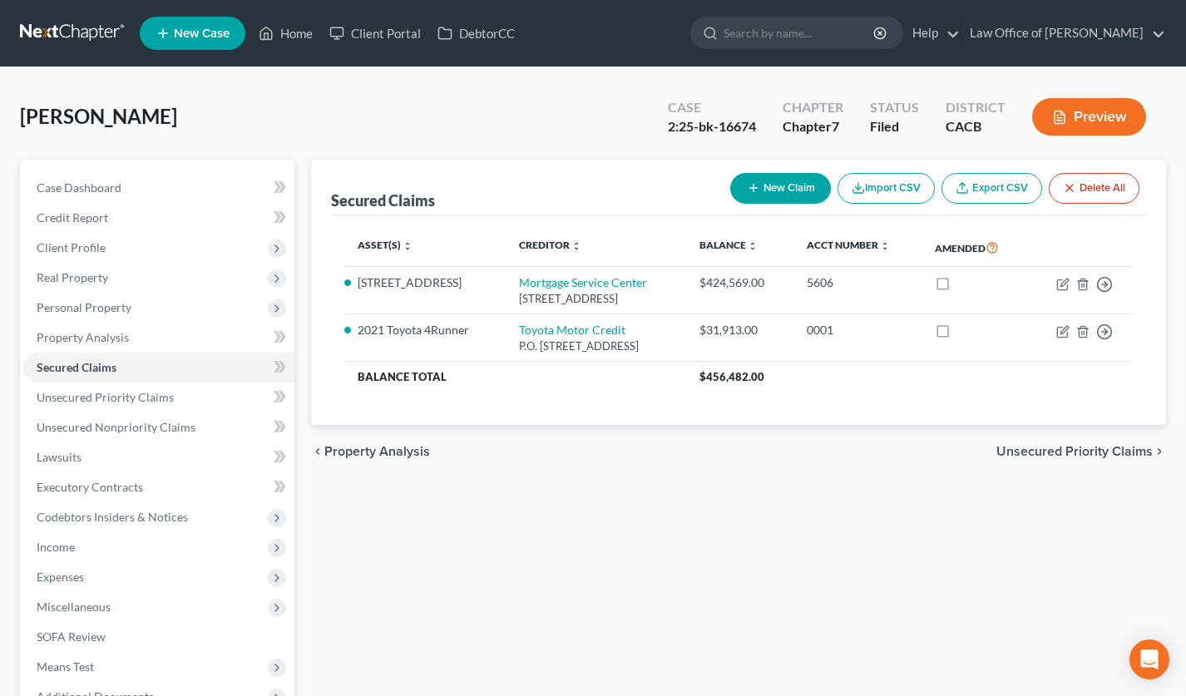
click at [82, 28] on link at bounding box center [73, 33] width 106 height 30
